Goal: Information Seeking & Learning: Learn about a topic

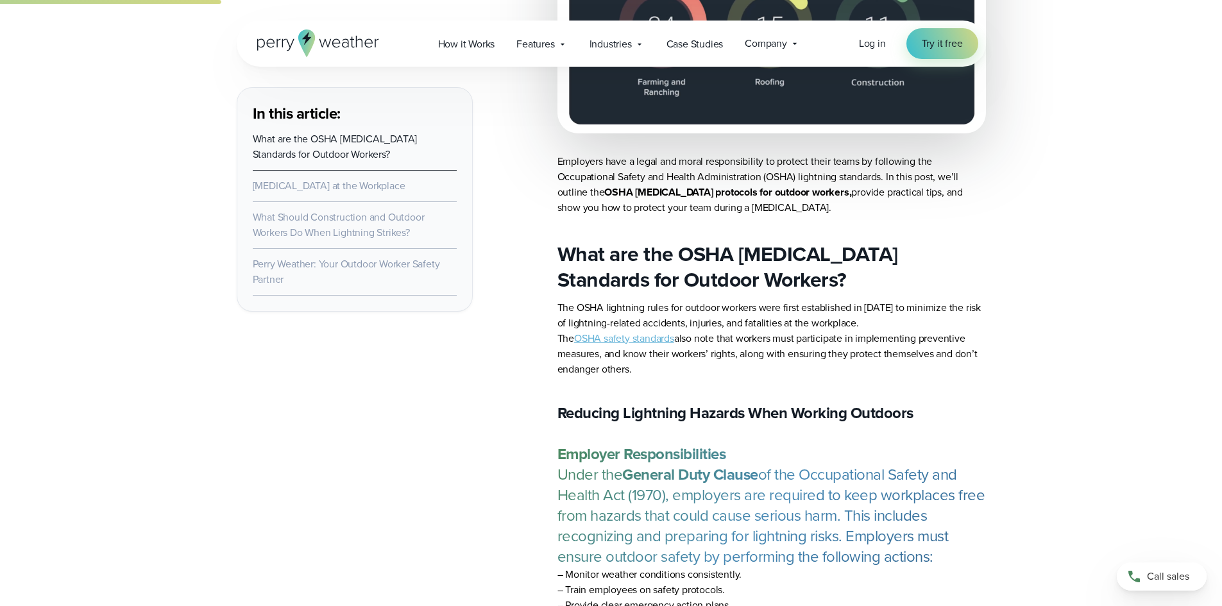
scroll to position [1219, 0]
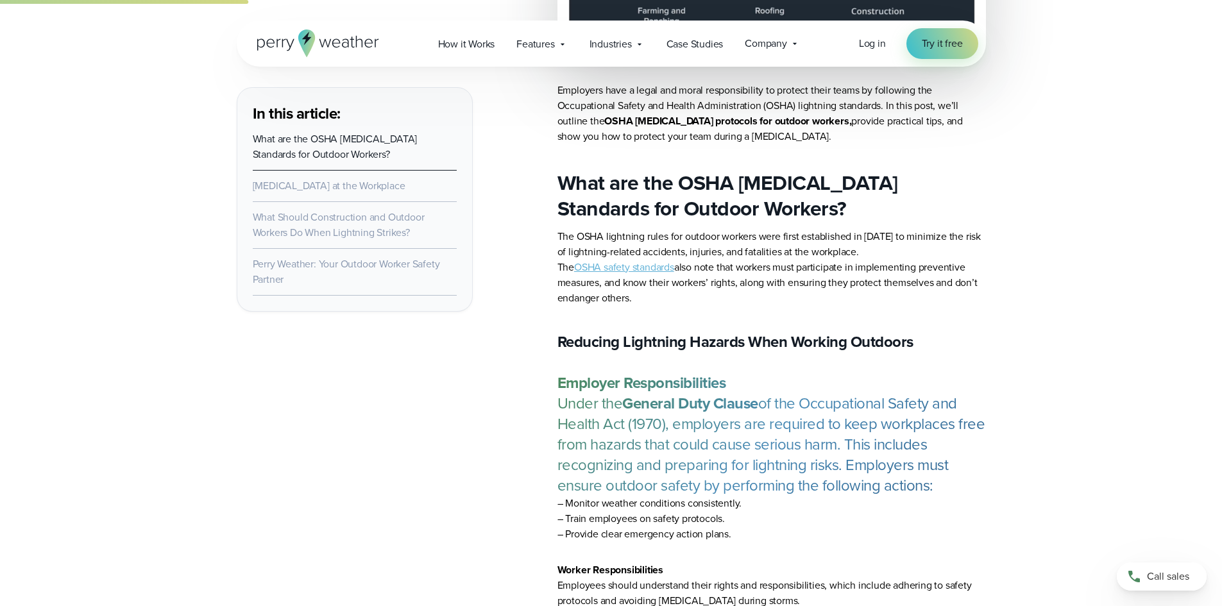
click at [657, 271] on link "OSHA safety standards" at bounding box center [624, 267] width 100 height 15
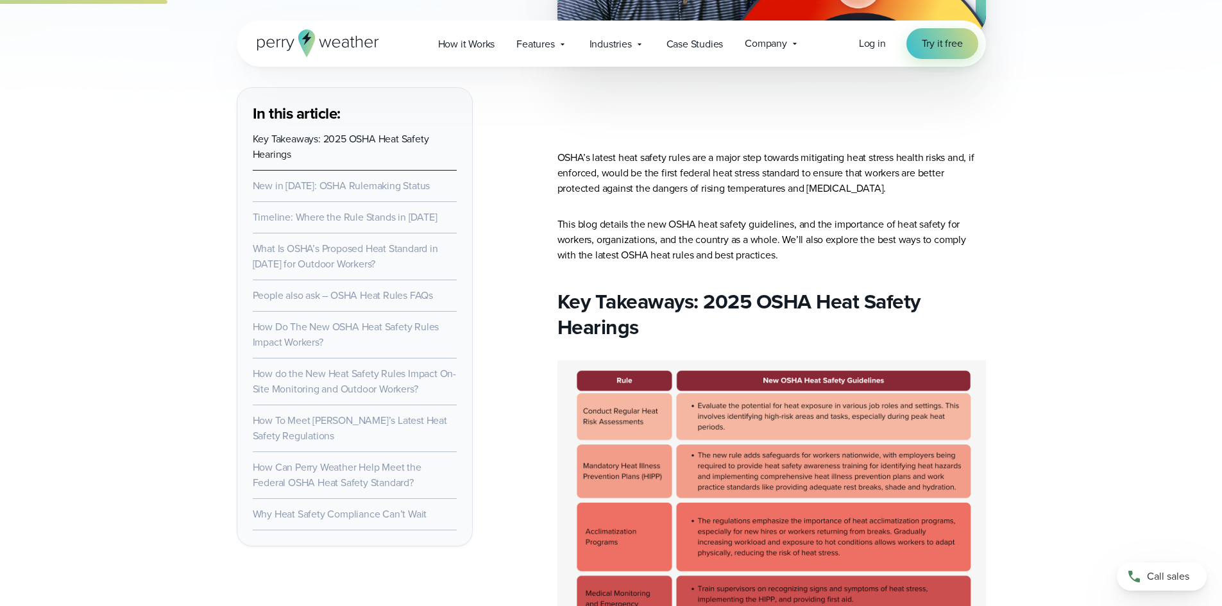
scroll to position [1219, 0]
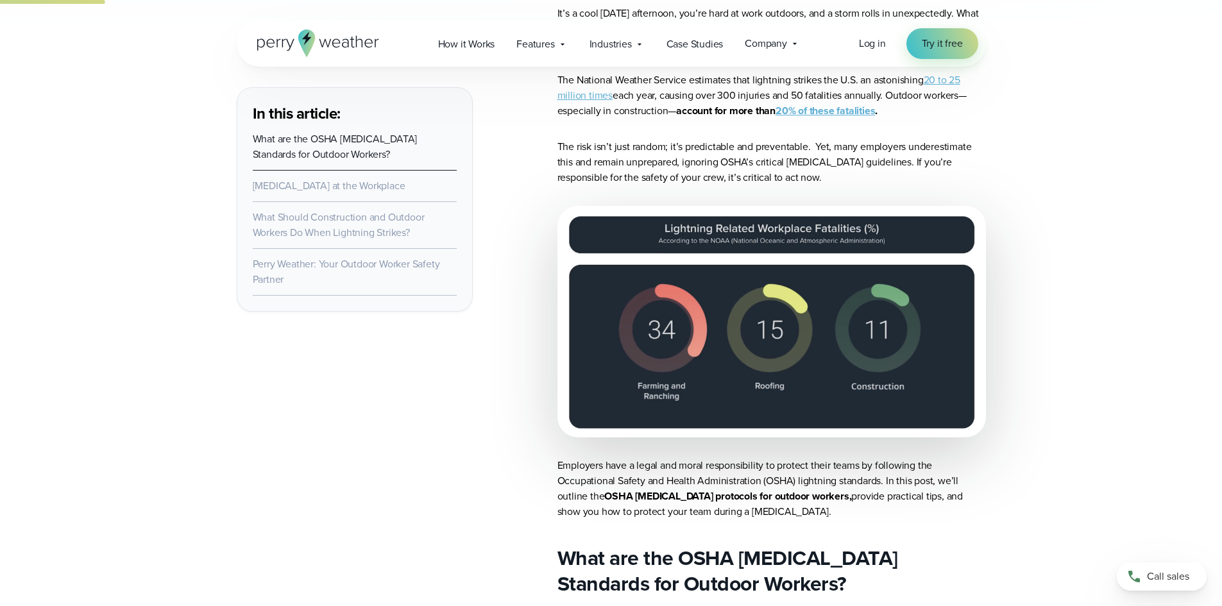
scroll to position [668, 0]
